Goal: Find specific fact

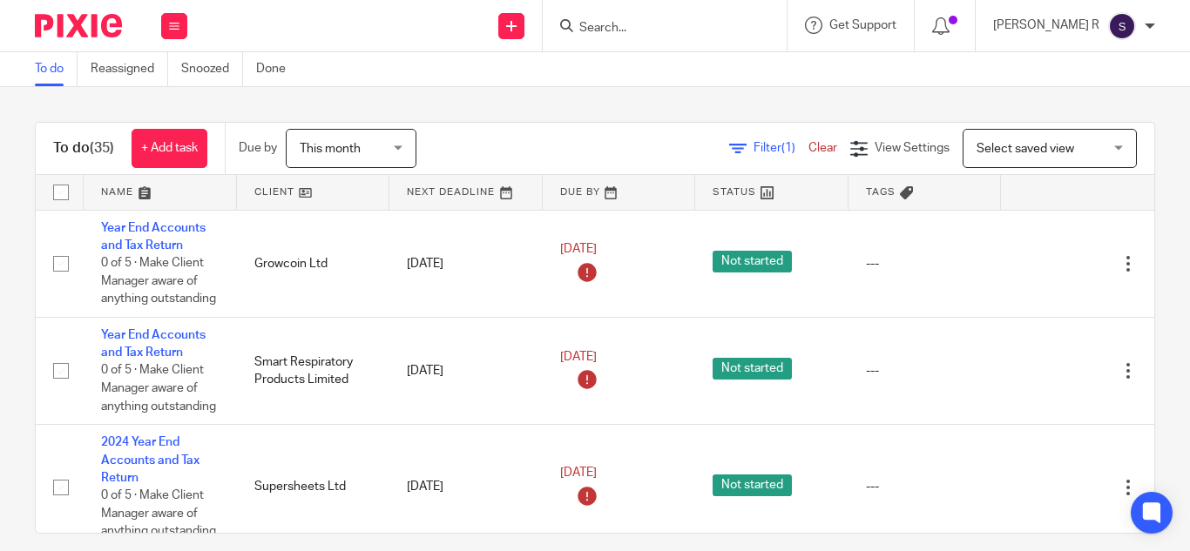
click at [676, 30] on input "Search" at bounding box center [655, 29] width 157 height 16
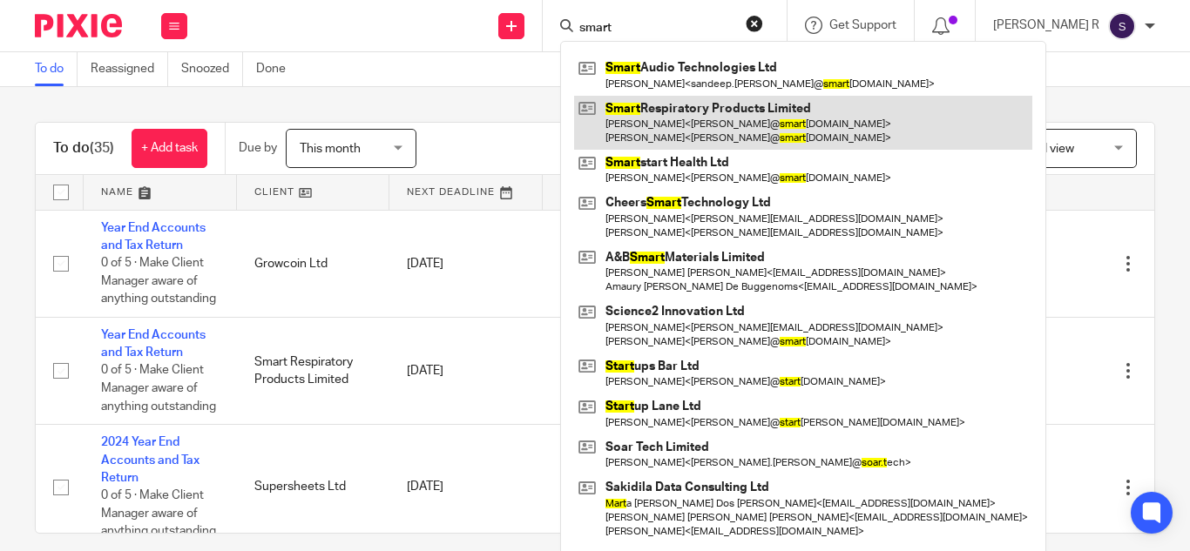
type input "smart"
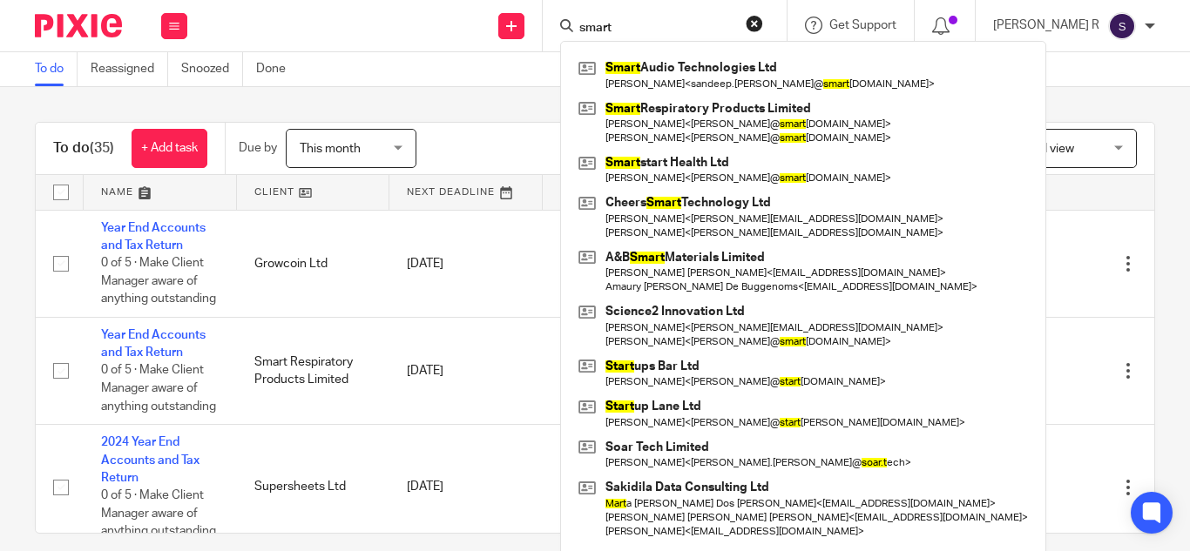
drag, startPoint x: 523, startPoint y: 118, endPoint x: 567, endPoint y: 98, distance: 48.4
click at [523, 118] on div "To do (35) + Add task Due by This month This month [DATE] [DATE] This week Next…" at bounding box center [595, 319] width 1190 height 464
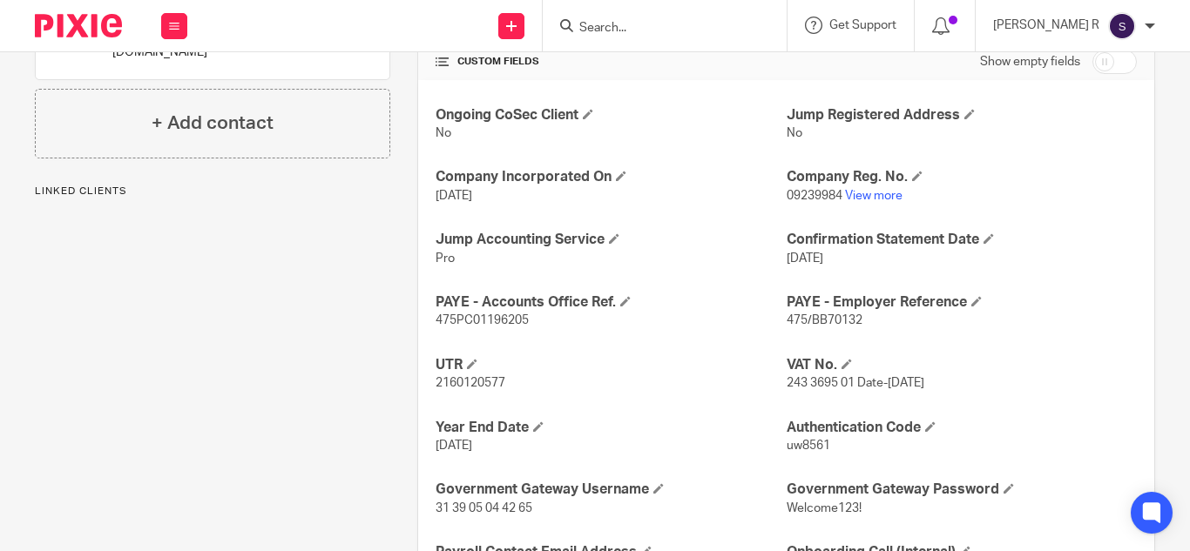
scroll to position [612, 0]
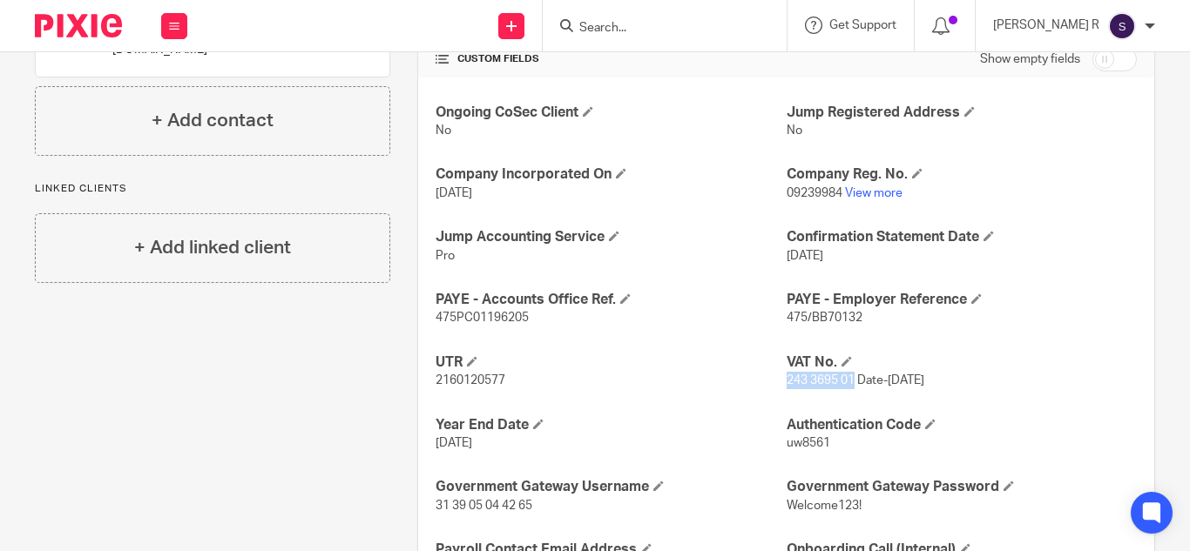
drag, startPoint x: 780, startPoint y: 382, endPoint x: 847, endPoint y: 382, distance: 67.1
click at [847, 382] on span "243 3695 01 Date-1 JUNE 2016" at bounding box center [856, 381] width 138 height 12
copy span "243 3695 01"
